Goal: Find specific page/section: Find specific page/section

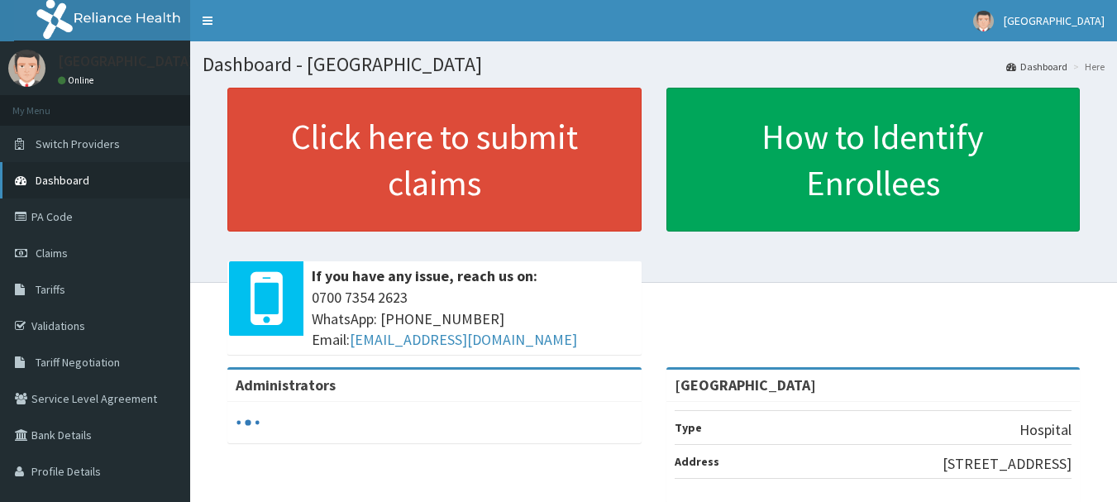
click at [93, 184] on link "Dashboard" at bounding box center [95, 180] width 190 height 36
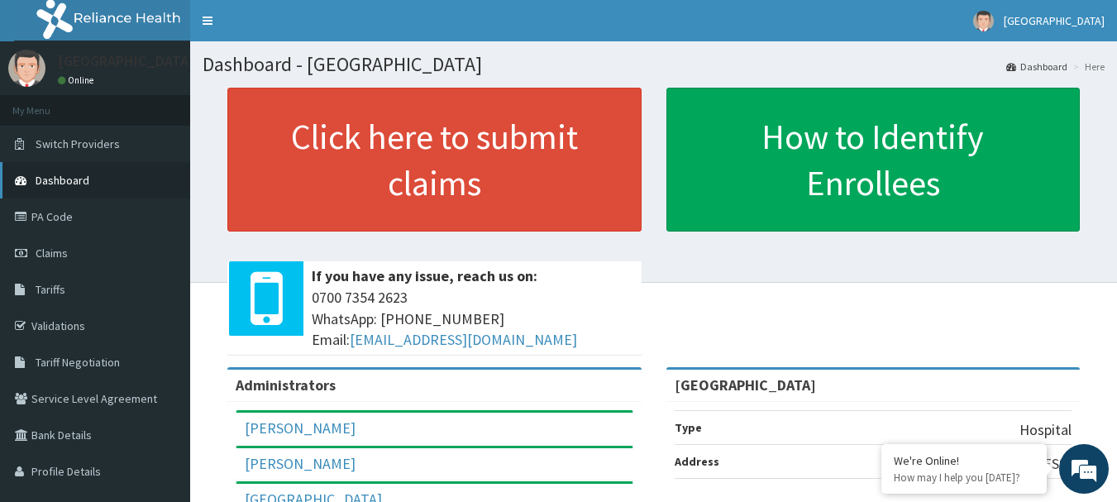
click at [86, 186] on span "Dashboard" at bounding box center [63, 180] width 54 height 15
click at [57, 325] on link "Validations" at bounding box center [95, 326] width 190 height 36
